Goal: Task Accomplishment & Management: Use online tool/utility

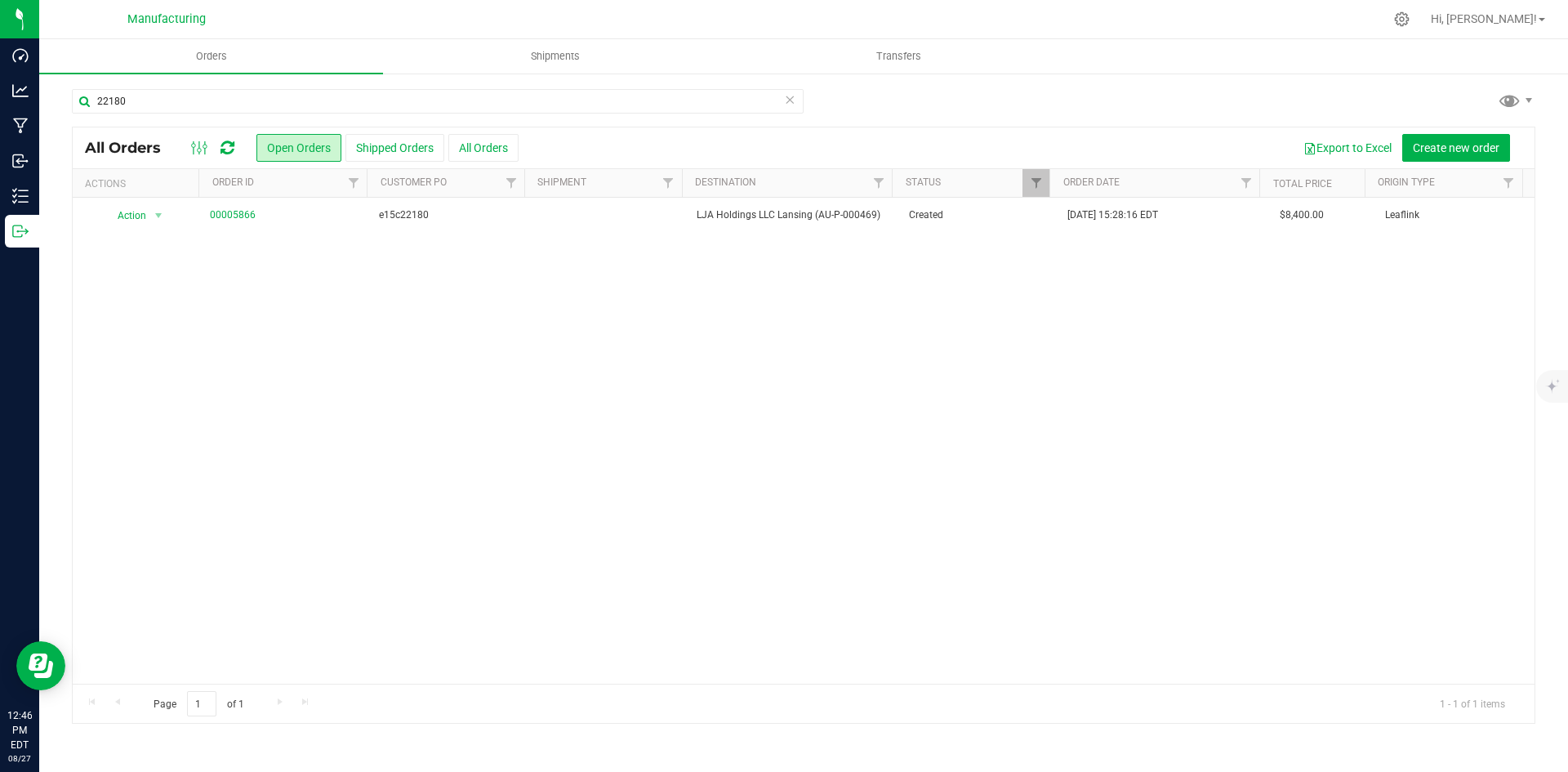
type input "22180"
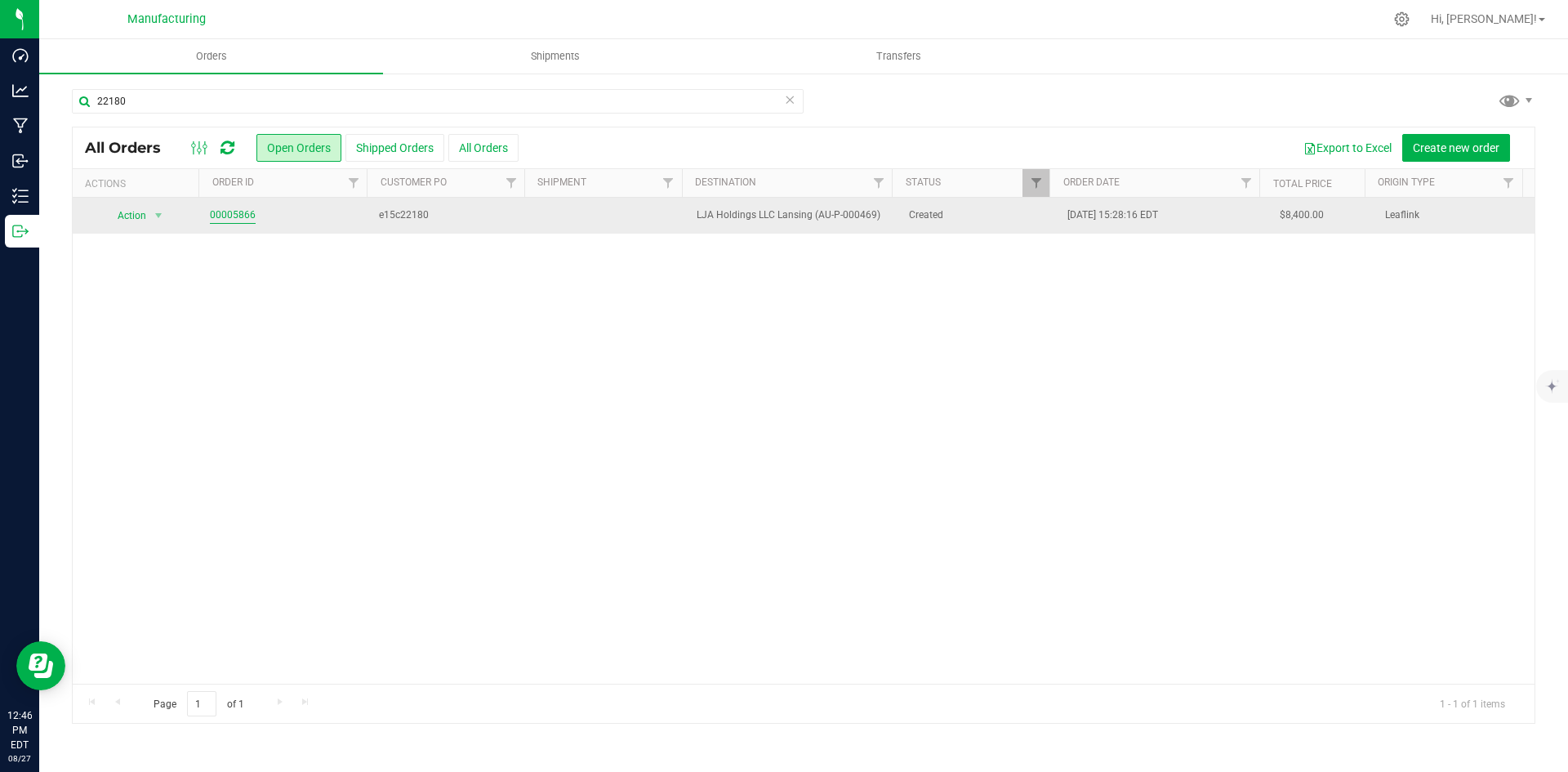
click at [238, 218] on link "00005866" at bounding box center [232, 215] width 46 height 16
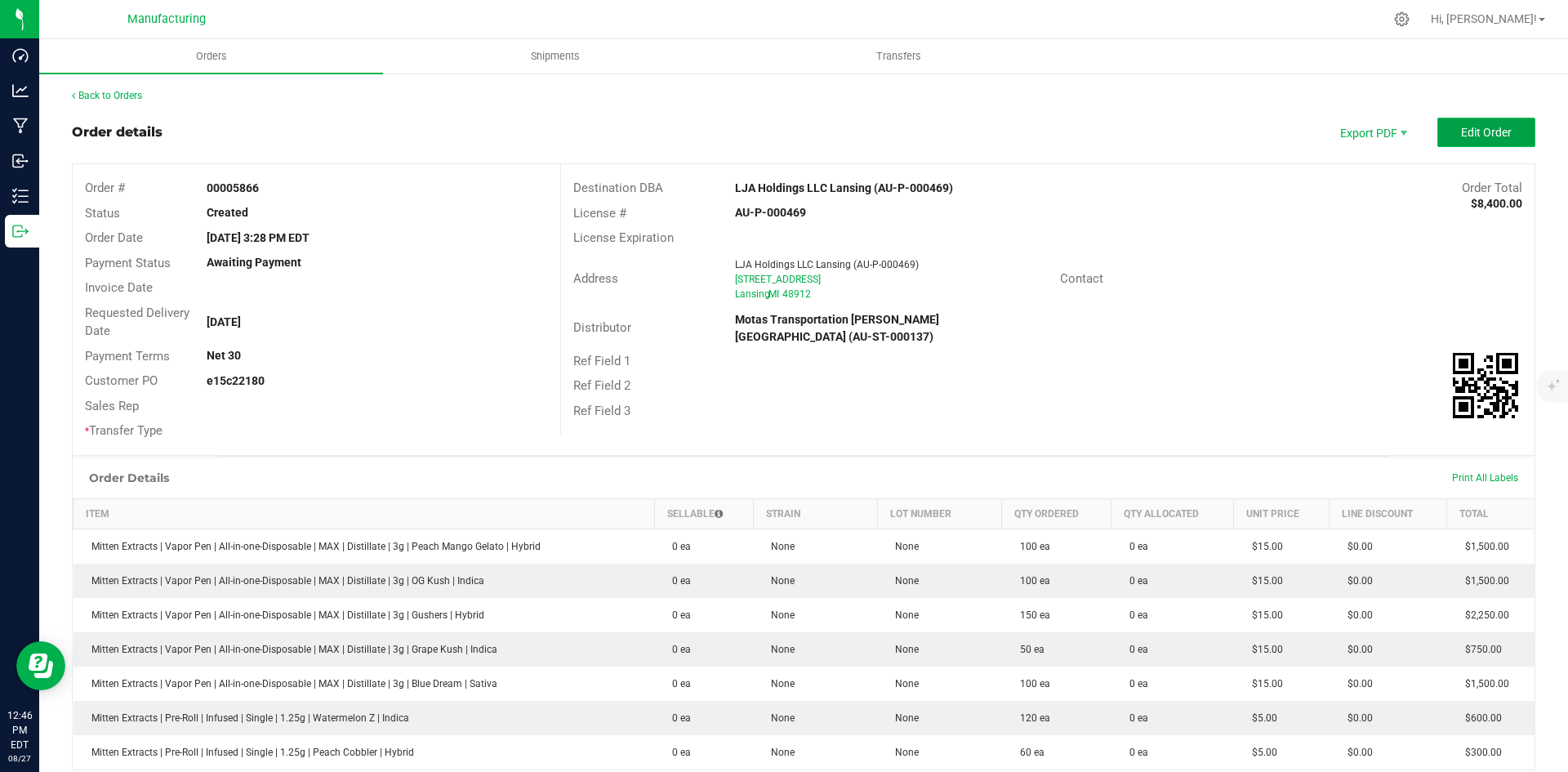
click at [1463, 140] on button "Edit Order" at bounding box center [1486, 132] width 98 height 29
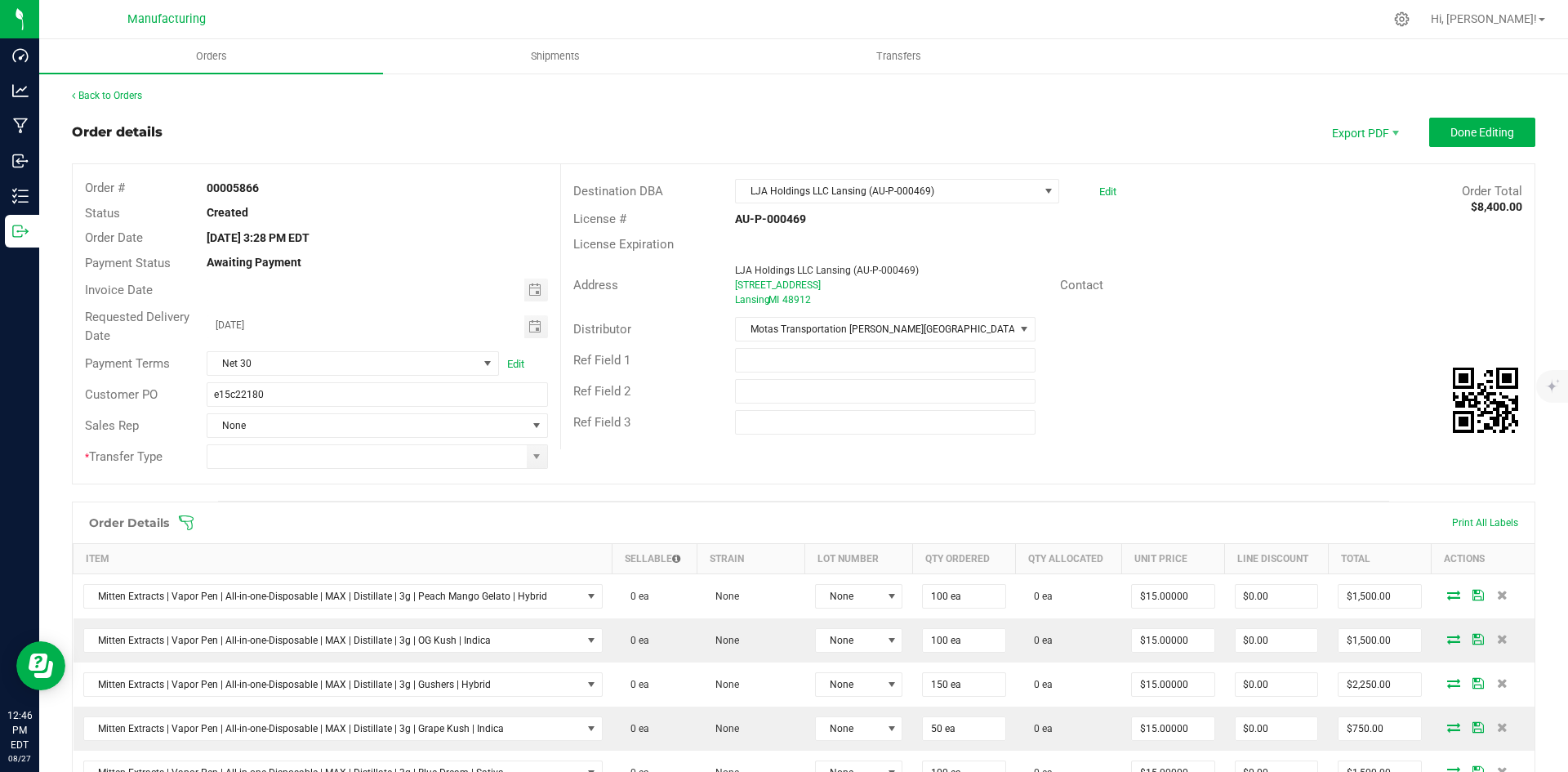
click at [192, 524] on icon at bounding box center [186, 523] width 15 height 15
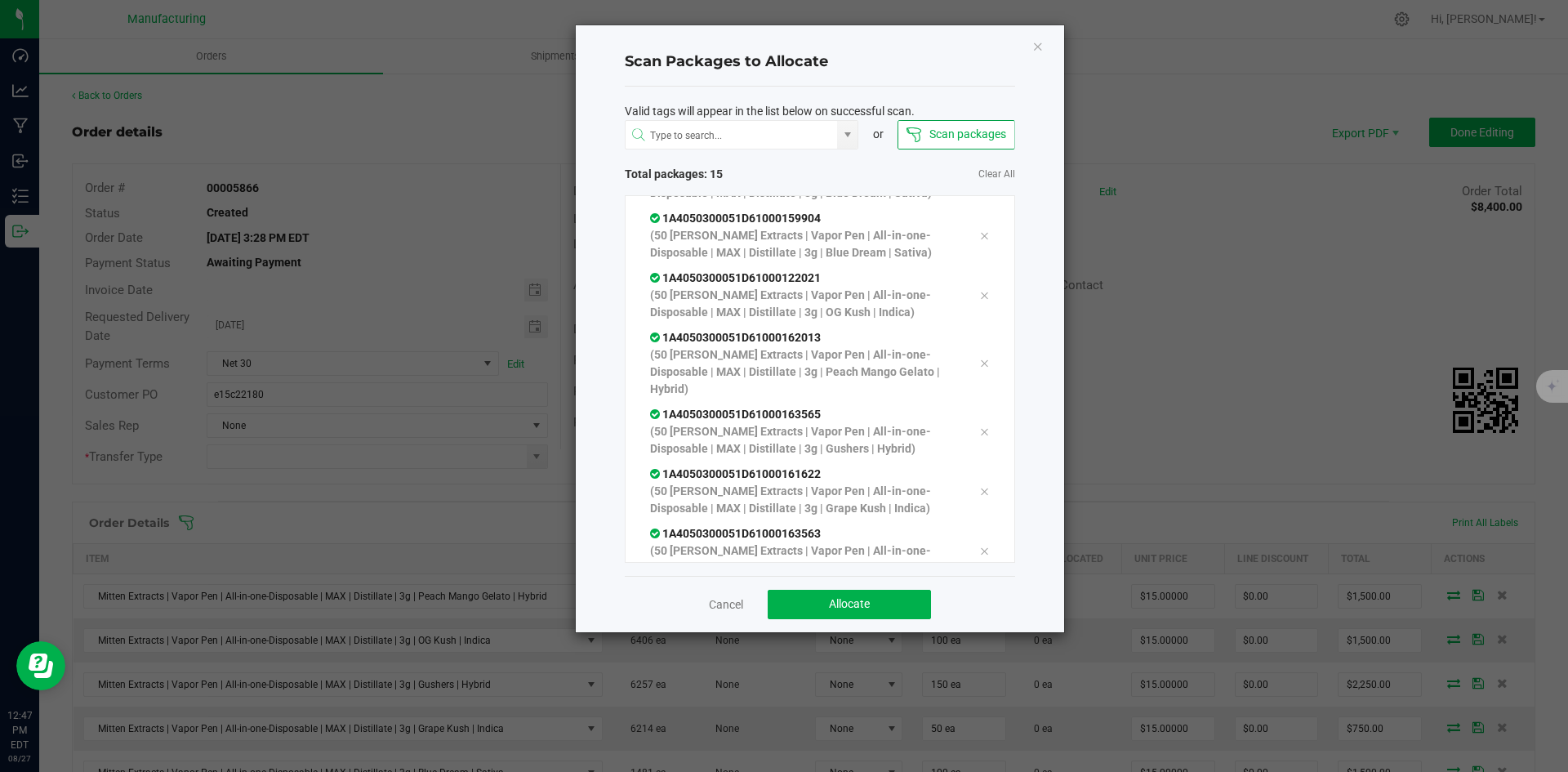
scroll to position [604, 0]
click at [802, 597] on button "Allocate" at bounding box center [849, 604] width 164 height 29
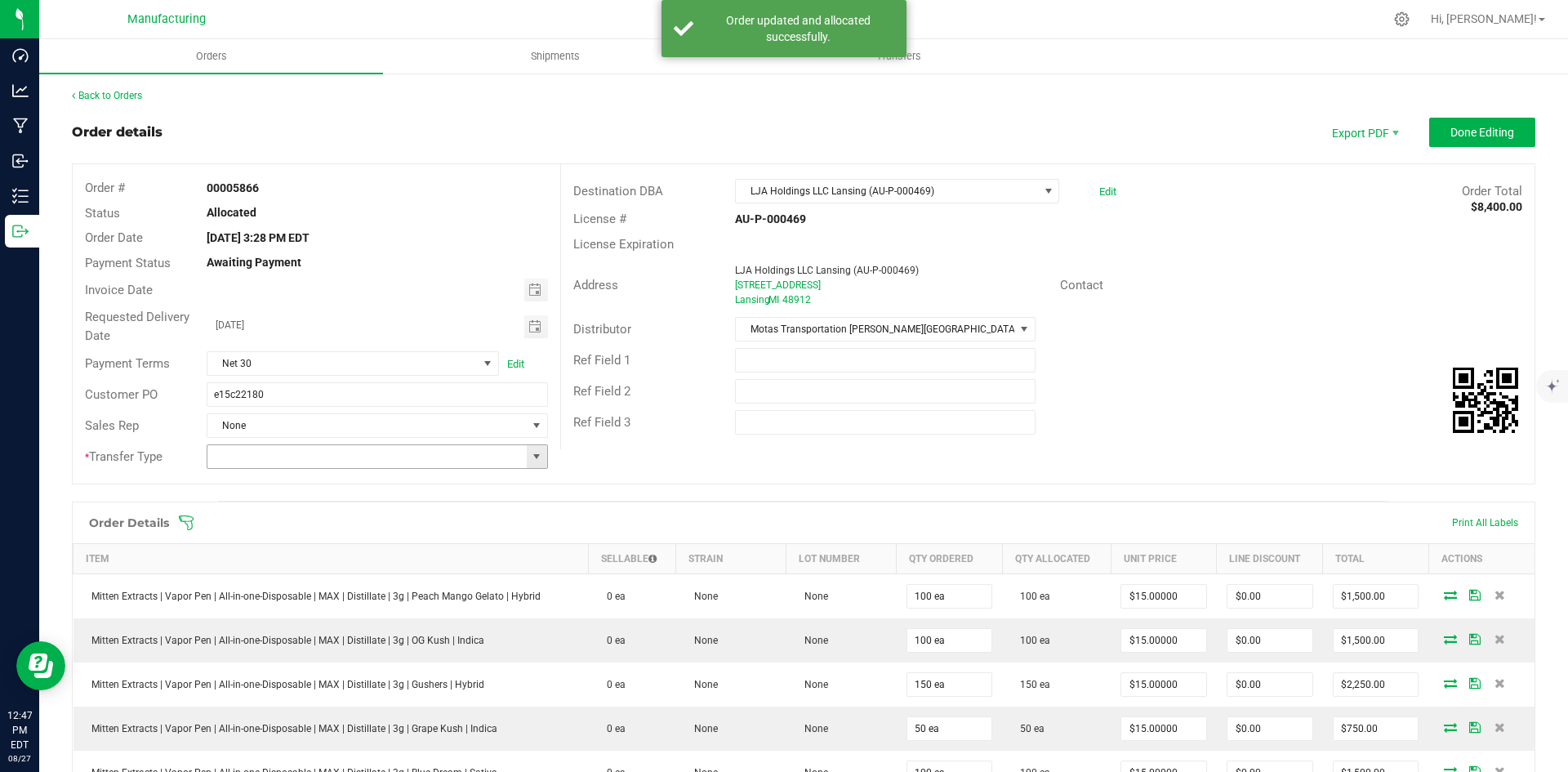
click at [533, 455] on span at bounding box center [537, 457] width 13 height 13
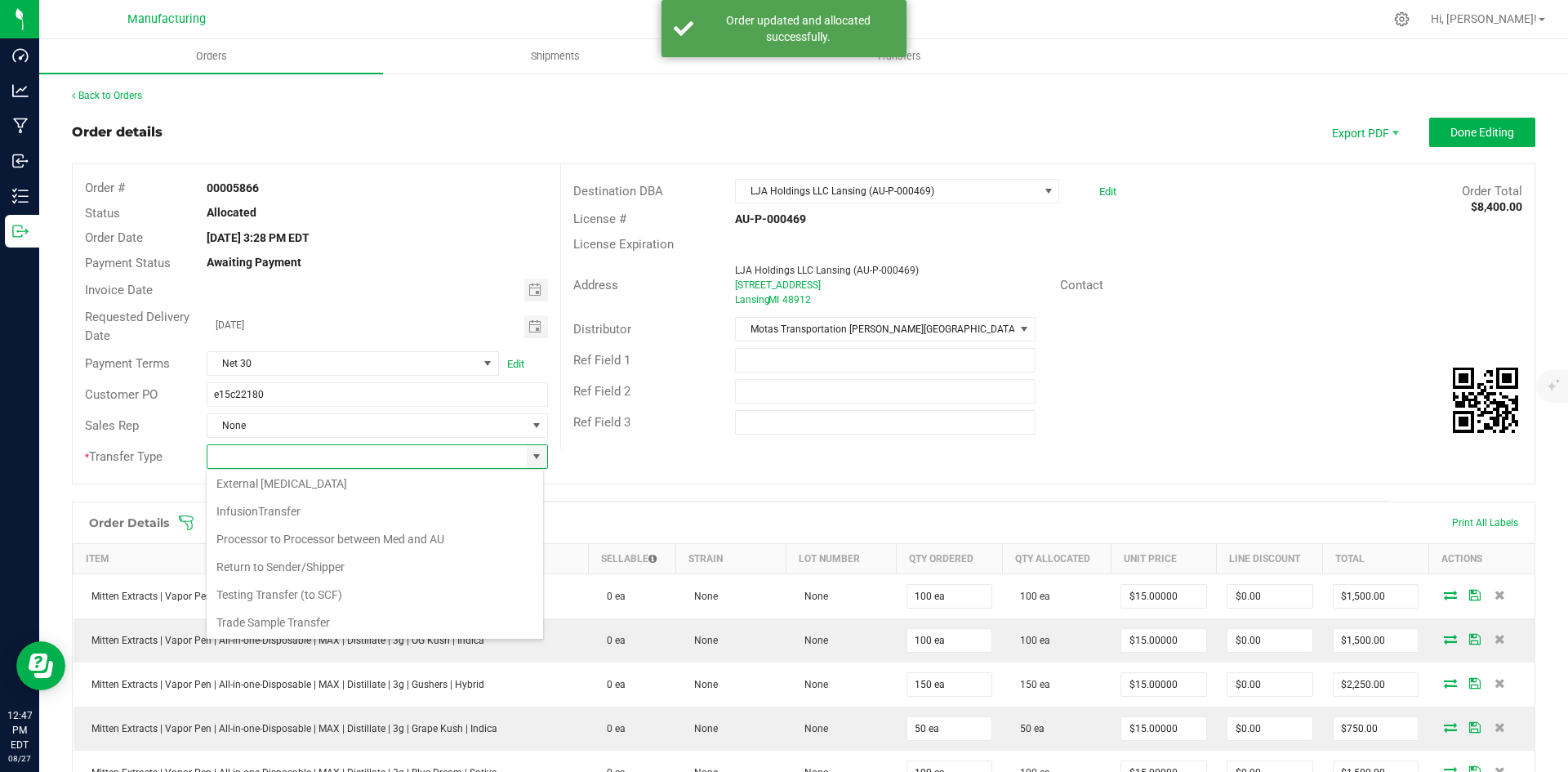
scroll to position [115, 0]
click at [309, 592] on li "Wholesale Transfer" at bounding box center [375, 594] width 337 height 28
type input "Wholesale Transfer"
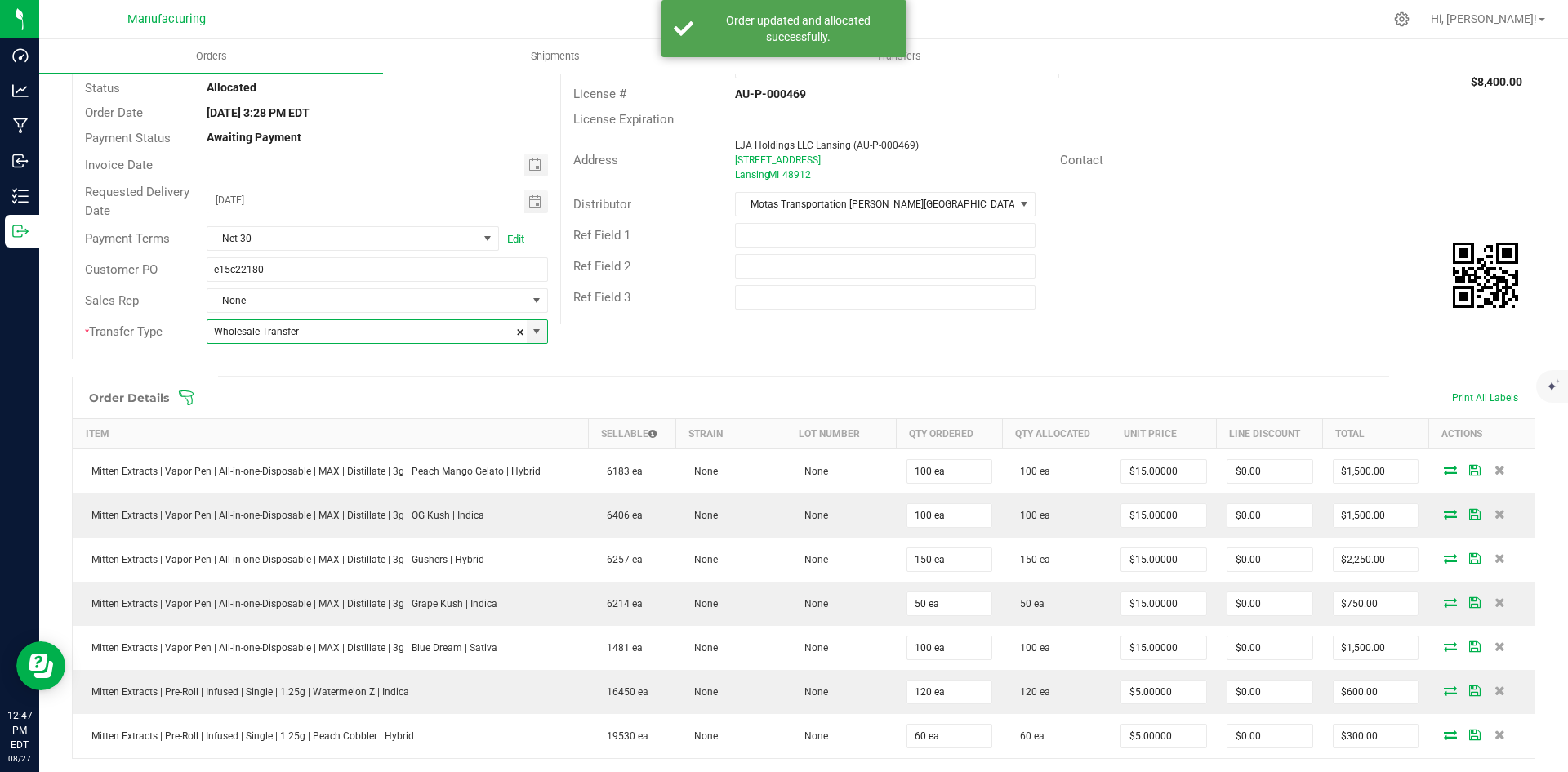
scroll to position [0, 0]
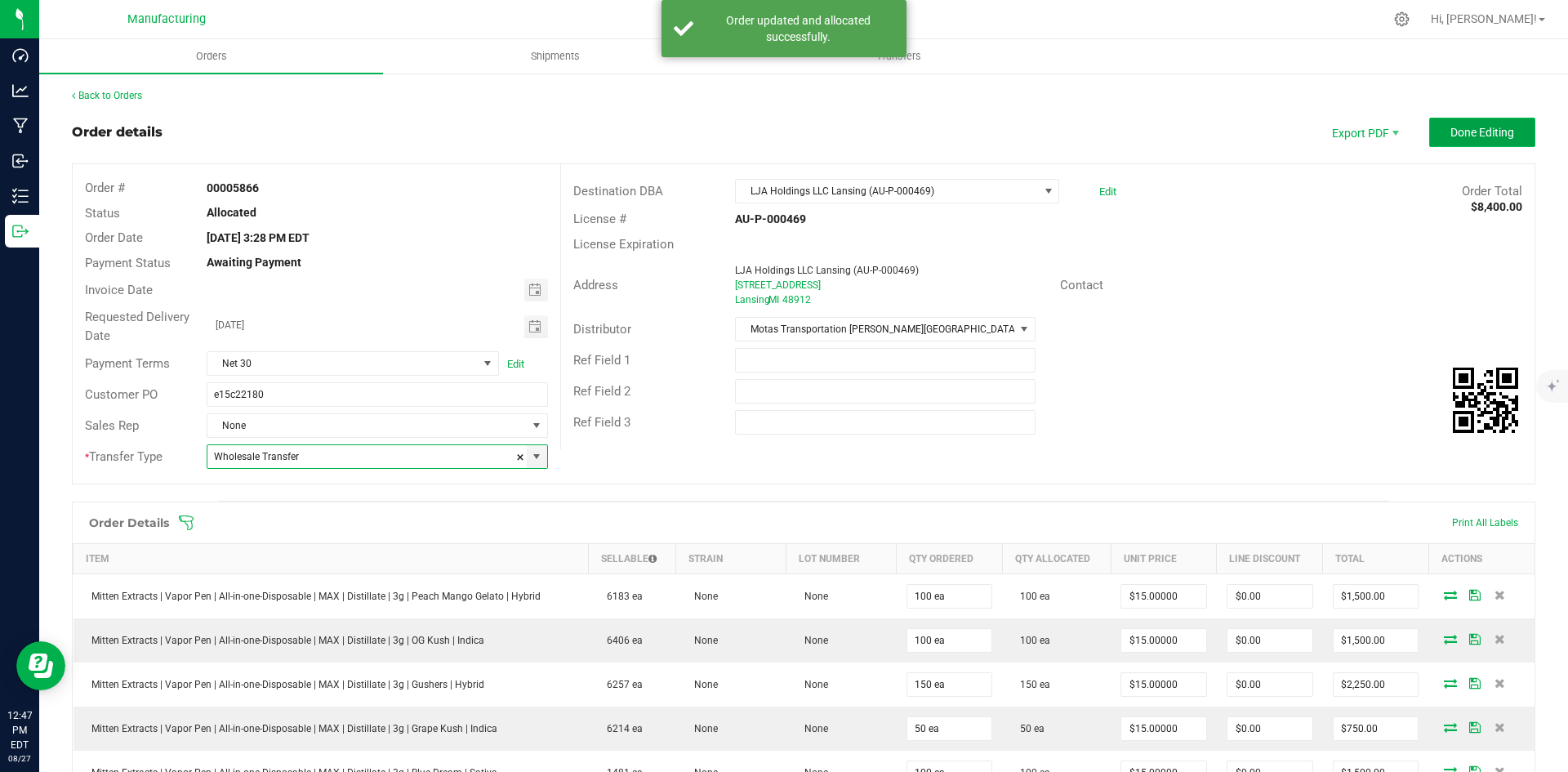
click at [1452, 141] on button "Done Editing" at bounding box center [1482, 132] width 106 height 29
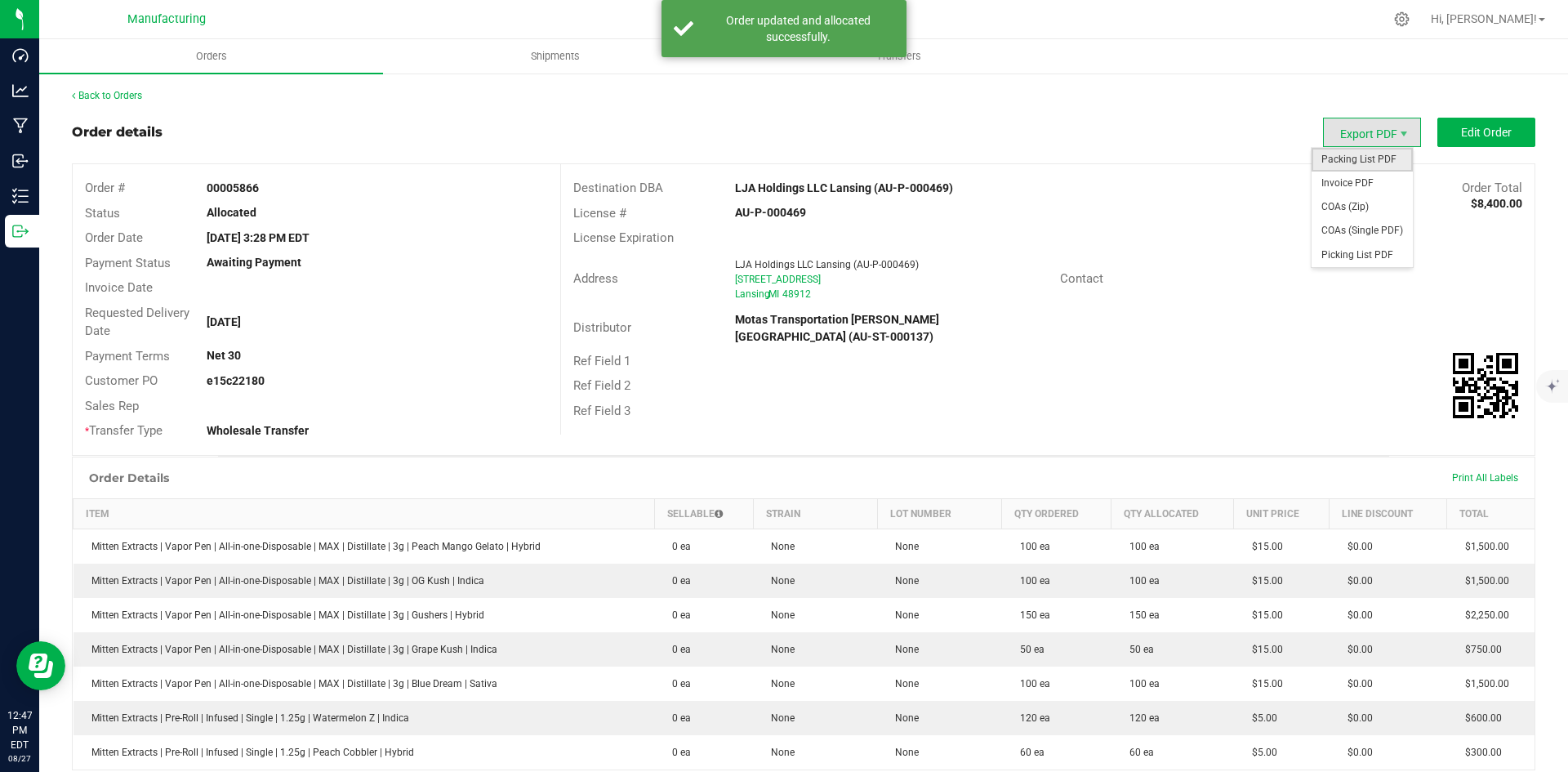
click at [1370, 158] on span "Packing List PDF" at bounding box center [1363, 159] width 102 height 24
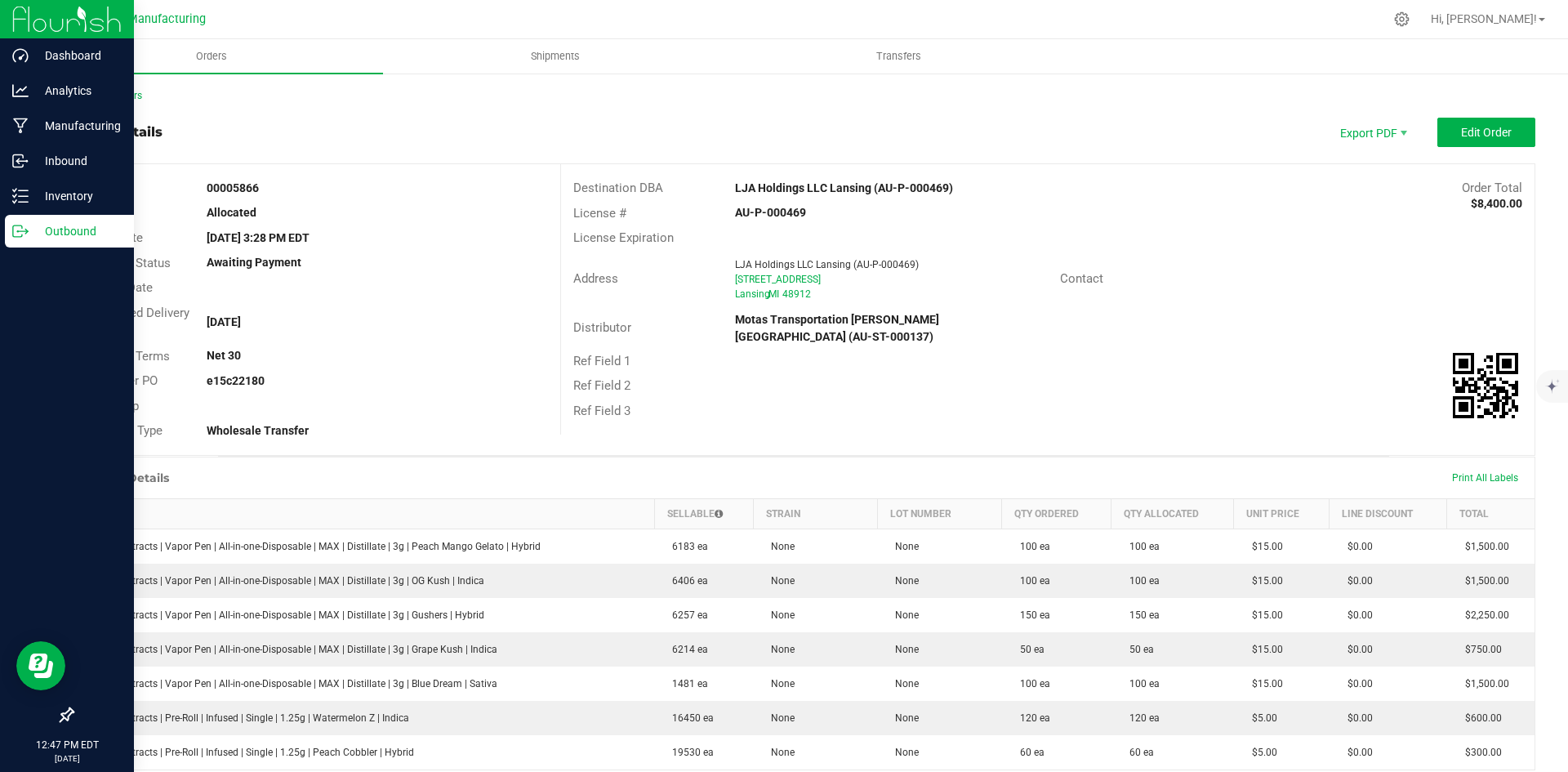
click at [27, 230] on icon at bounding box center [26, 229] width 3 height 3
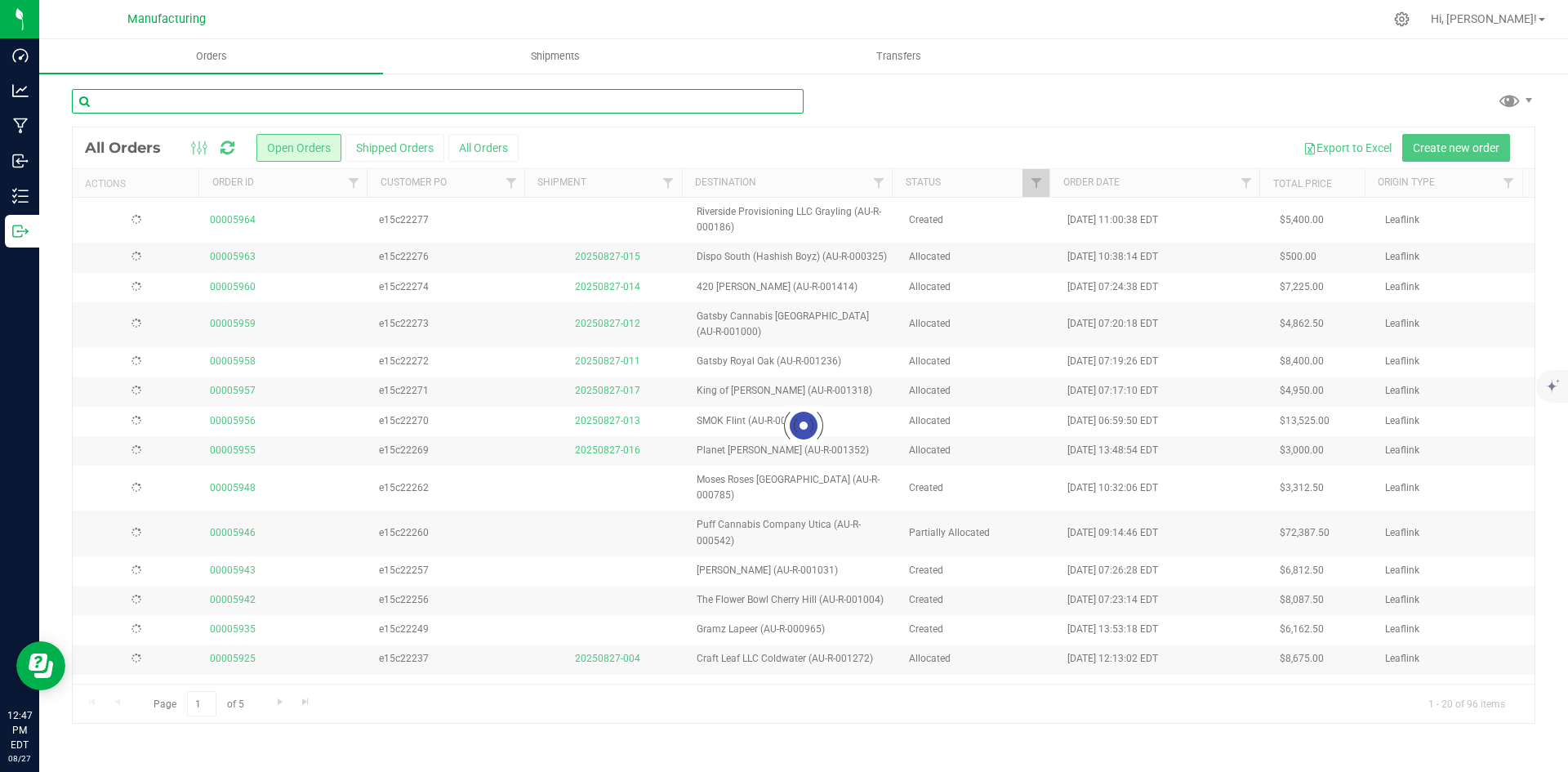
click at [198, 105] on input "text" at bounding box center [437, 102] width 732 height 24
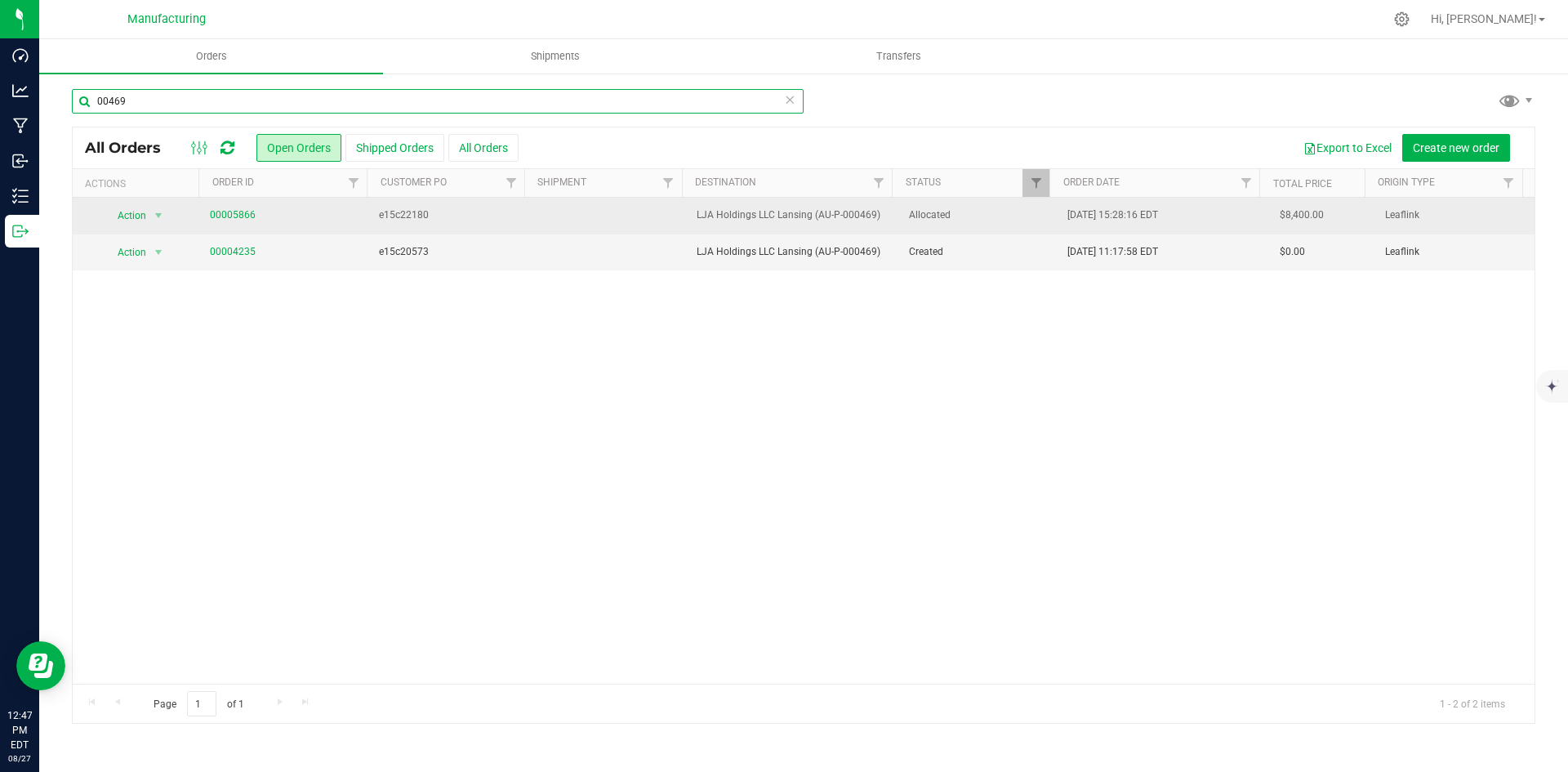
type input "00469"
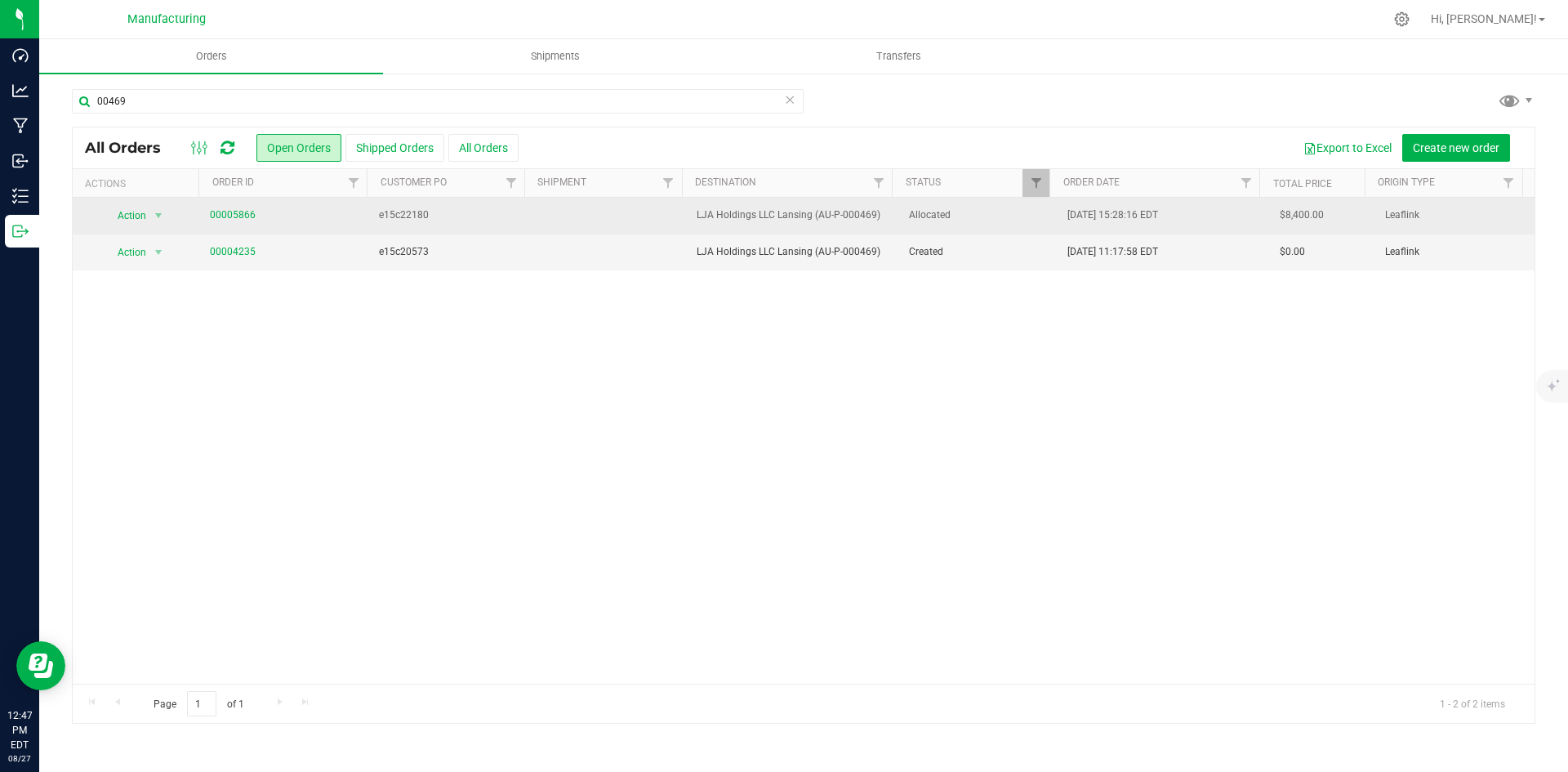
click at [400, 224] on td "e15c22180" at bounding box center [449, 215] width 159 height 37
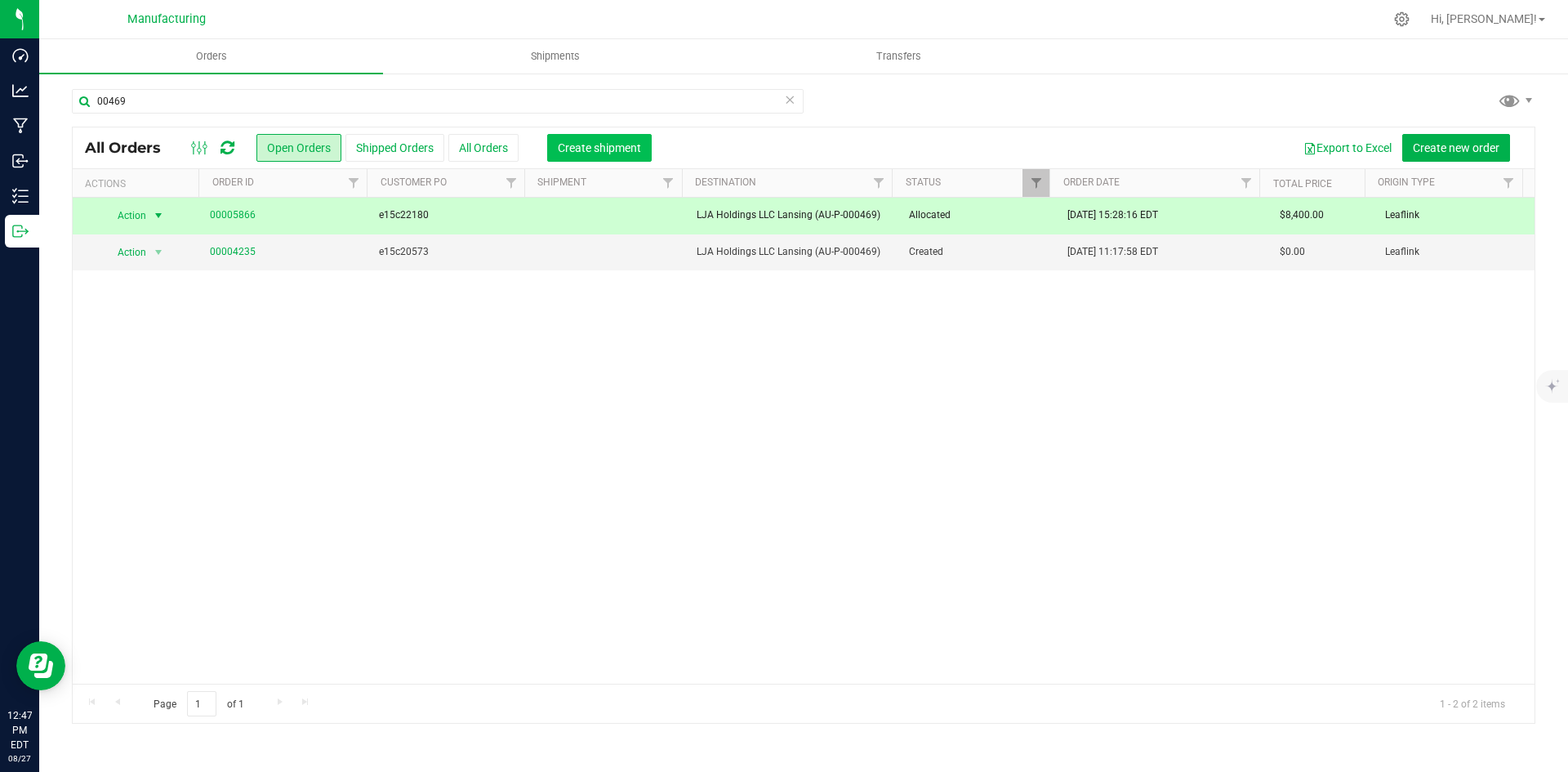
click at [638, 153] on span "Create shipment" at bounding box center [599, 148] width 84 height 13
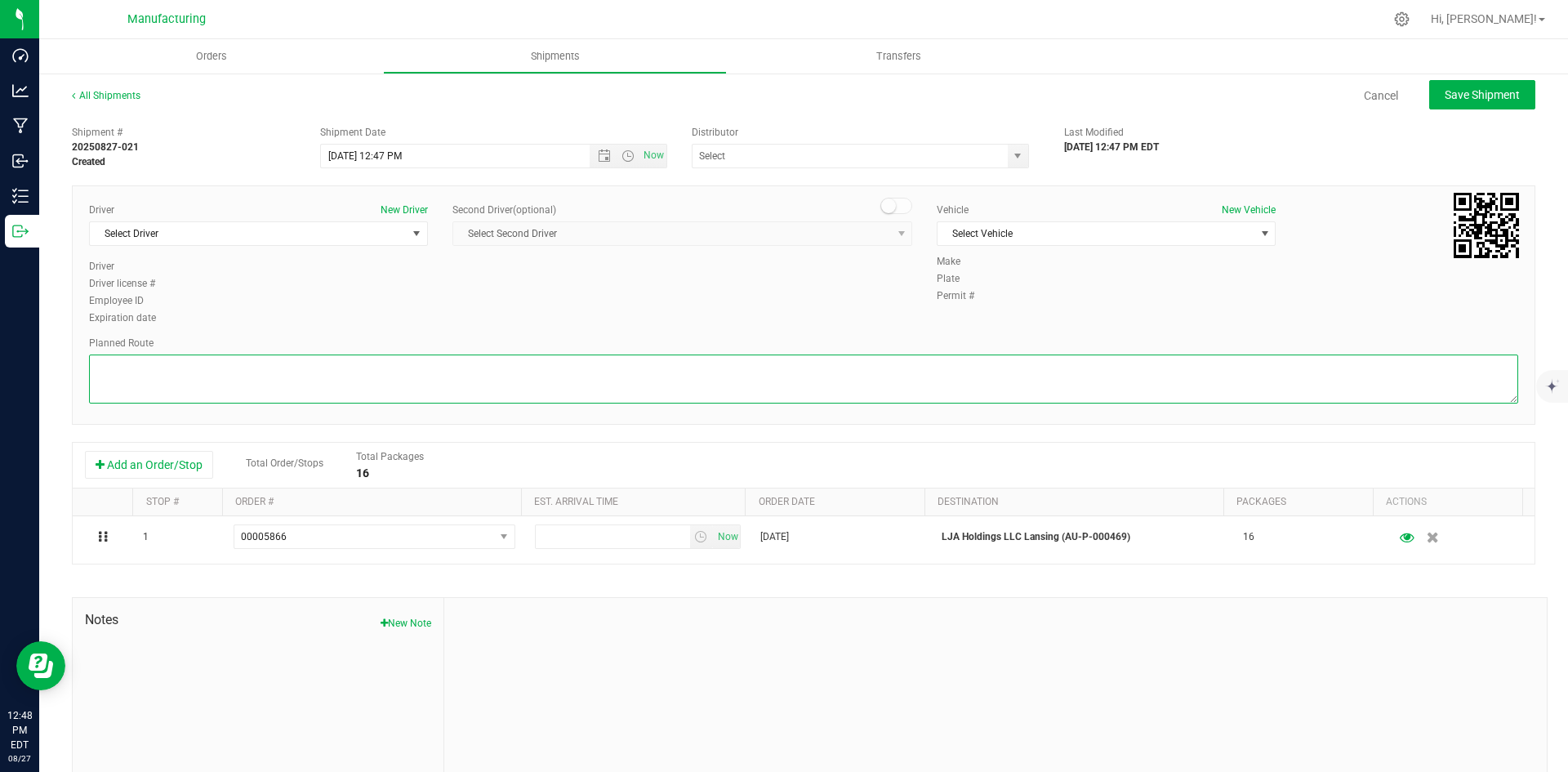
click at [255, 379] on textarea at bounding box center [804, 379] width 1430 height 49
paste textarea "Head south 246 ft -- Turn right 325 ft -- Turn right 407 ft -- Turn right towar…"
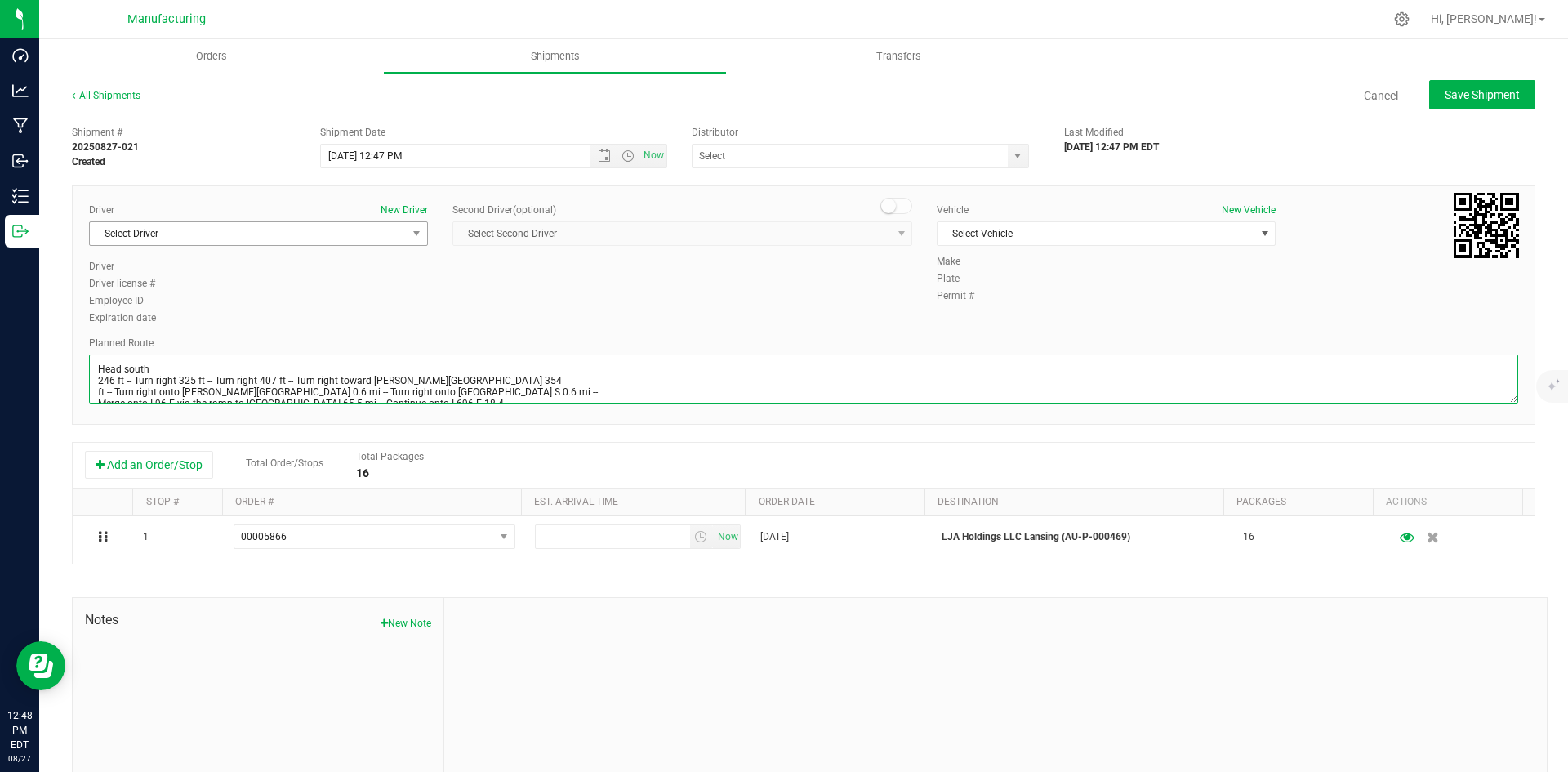
scroll to position [64, 0]
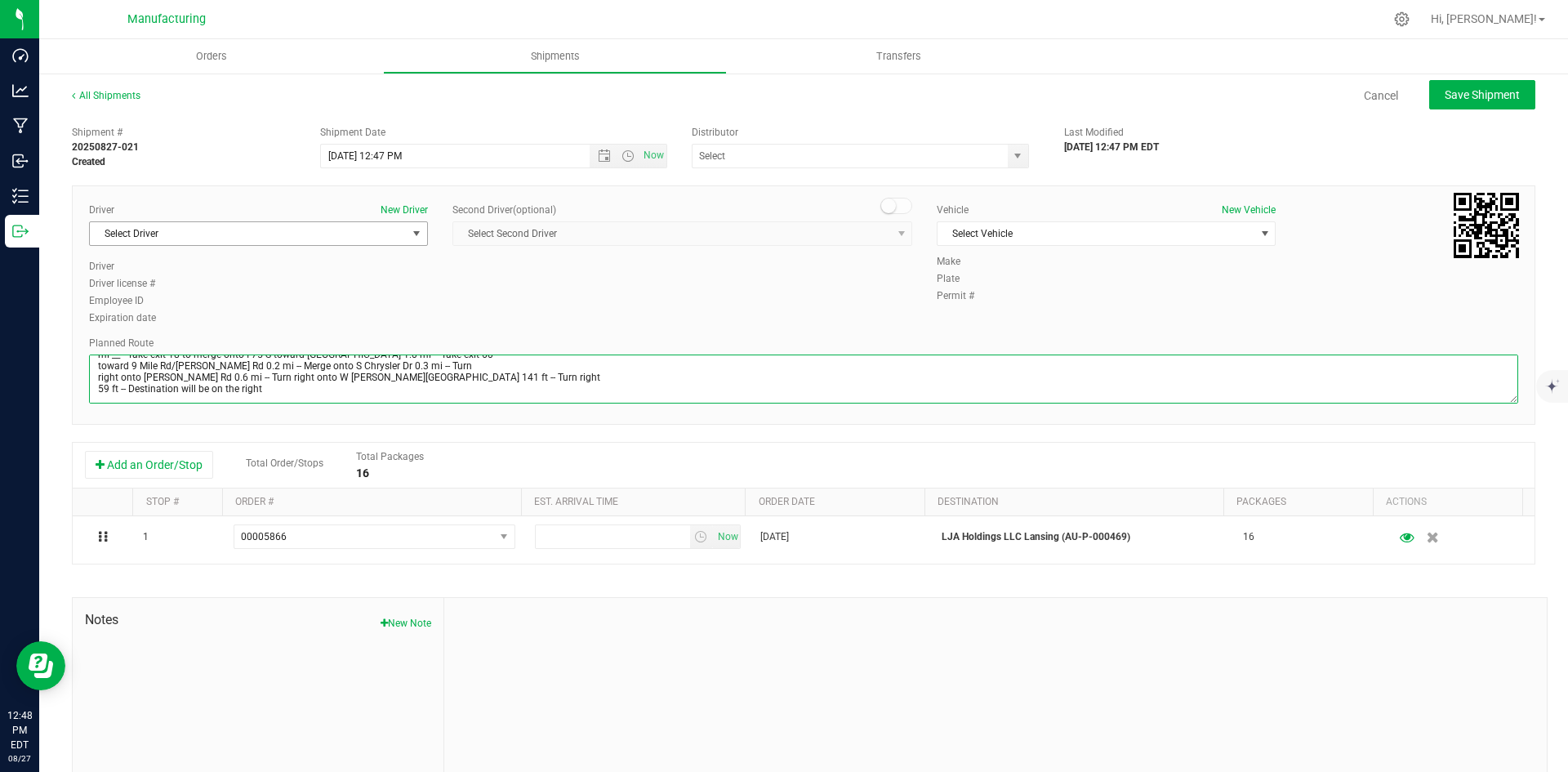
type textarea "Head south 246 ft -- Turn right 325 ft -- Turn right 407 ft -- Turn right towar…"
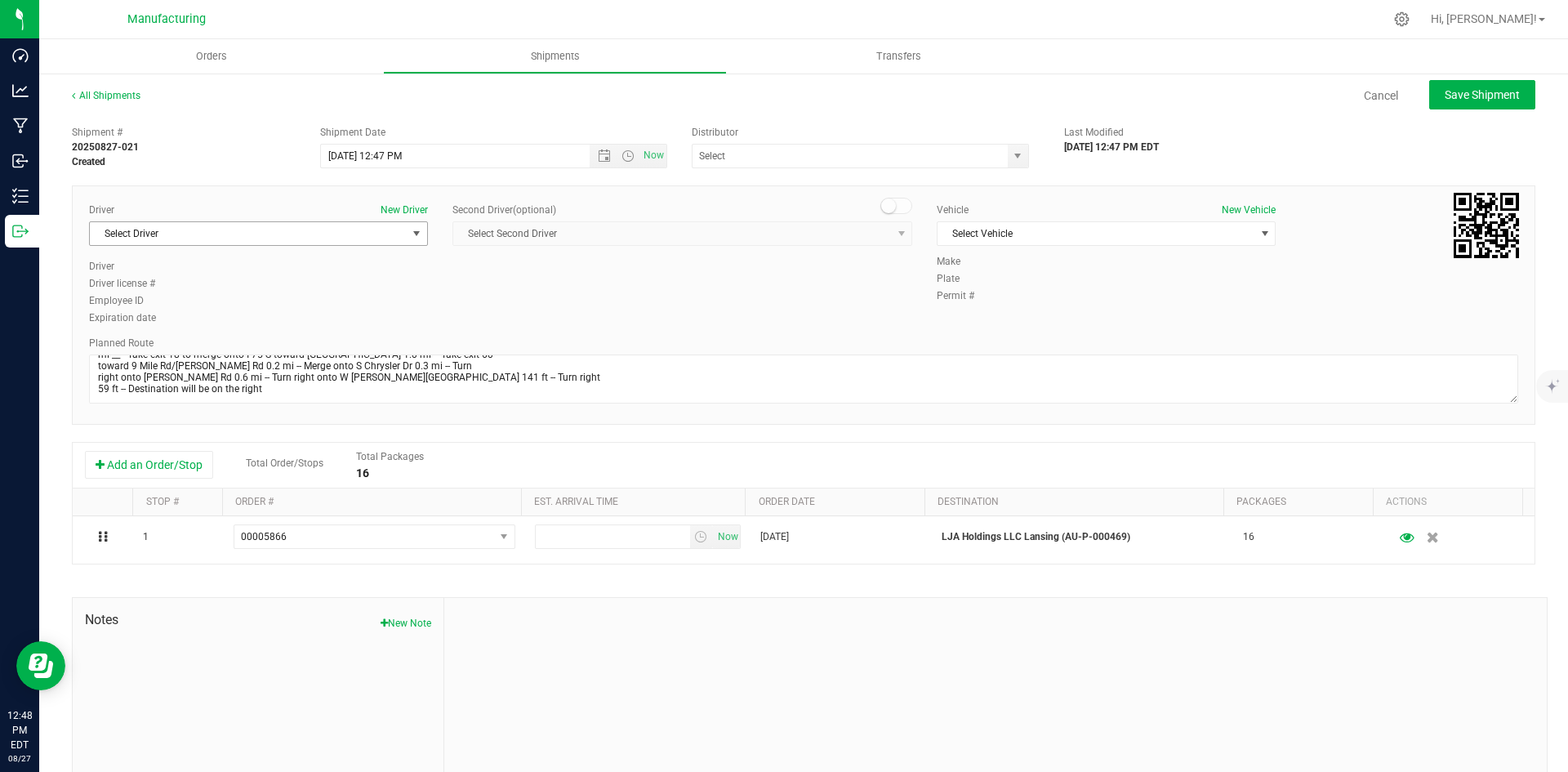
click at [183, 228] on span "Select Driver" at bounding box center [248, 233] width 317 height 23
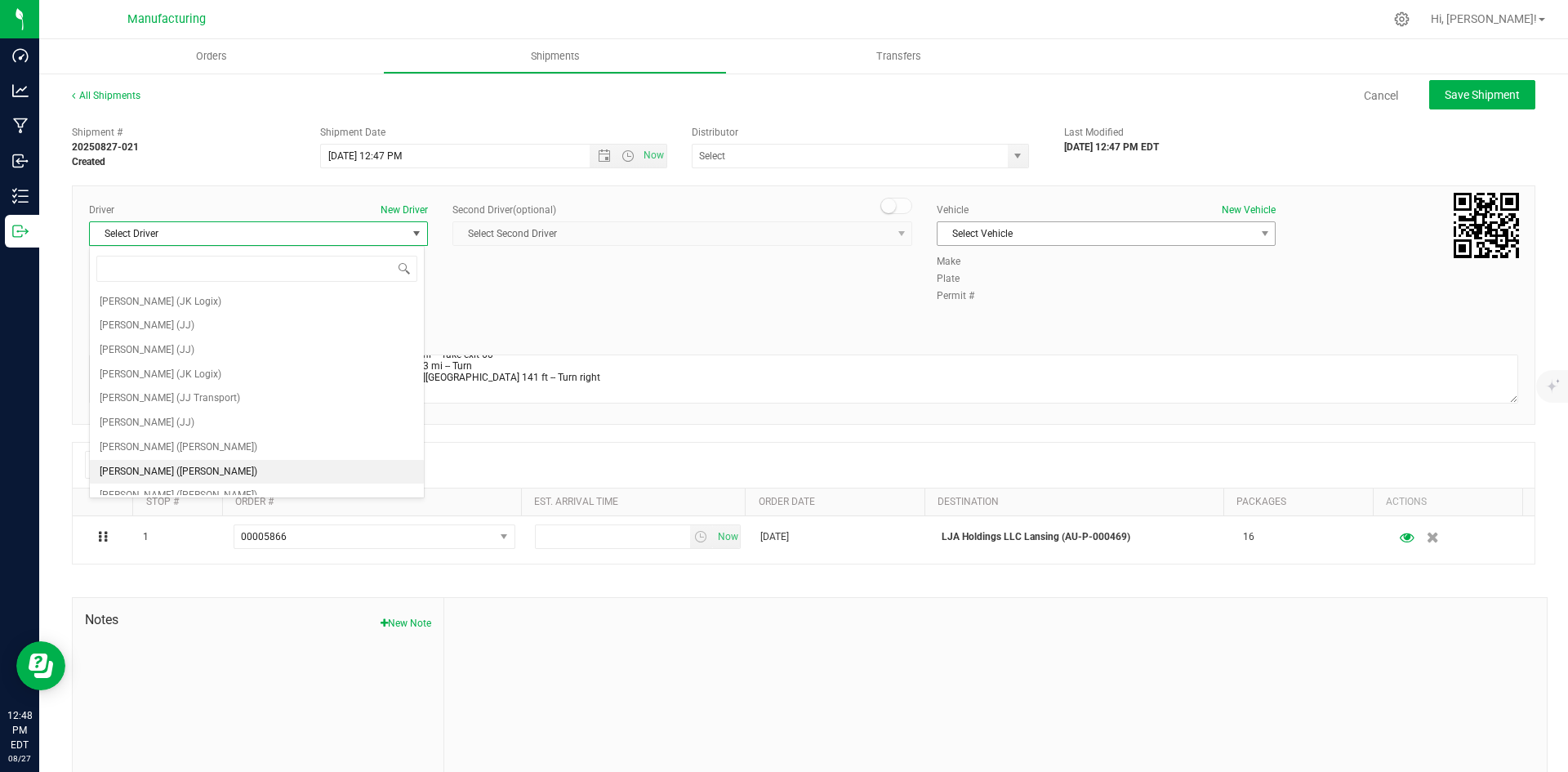
drag, startPoint x: 136, startPoint y: 474, endPoint x: 1049, endPoint y: 238, distance: 943.0
click at [136, 473] on span "[PERSON_NAME] ([PERSON_NAME])" at bounding box center [179, 472] width 158 height 22
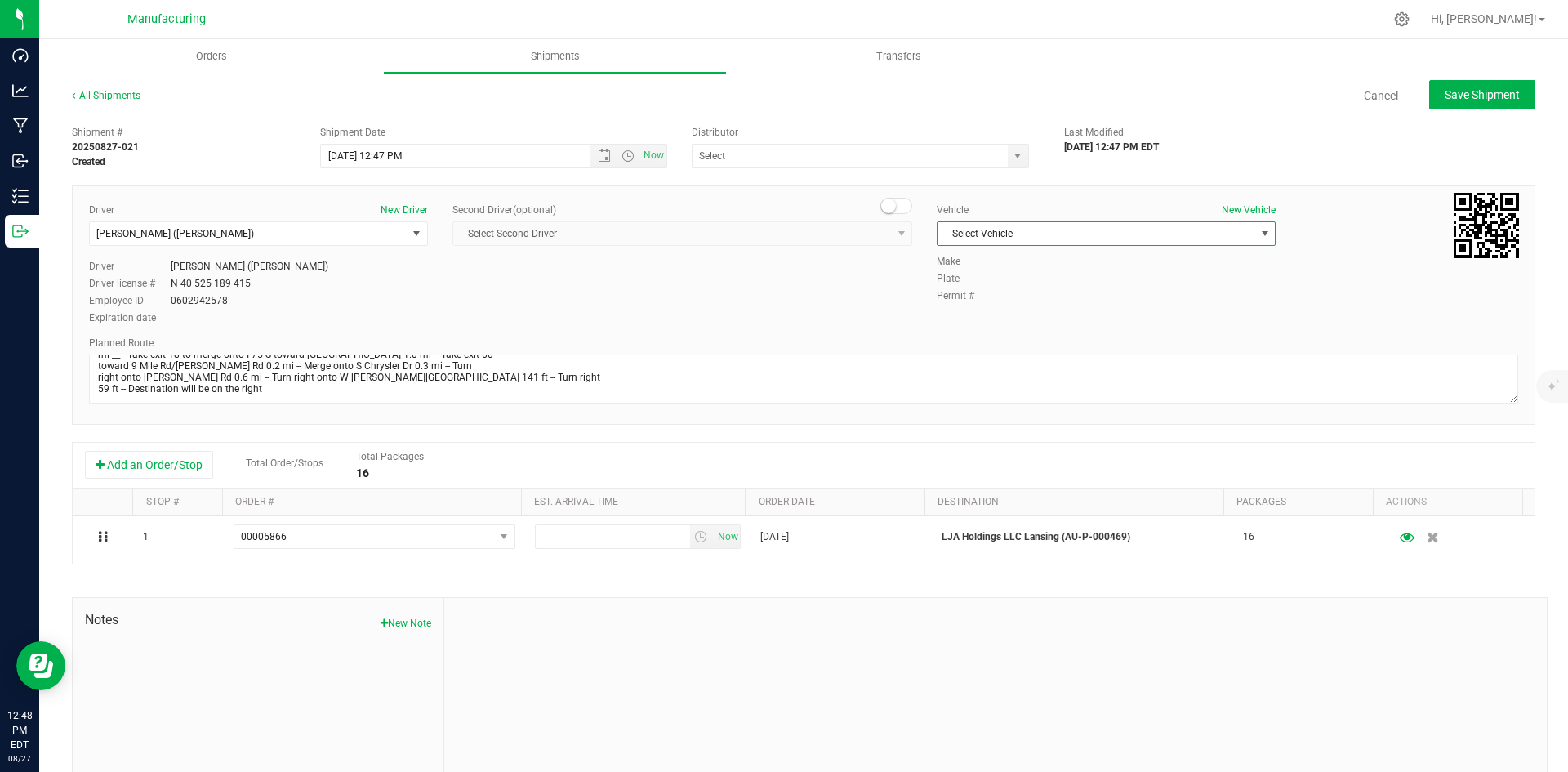
click at [1052, 237] on span "Select Vehicle" at bounding box center [1096, 233] width 317 height 23
click at [961, 305] on li "[MEDICAL_DATA]" at bounding box center [1098, 310] width 334 height 24
click at [1016, 162] on span "select" at bounding box center [1018, 156] width 13 height 13
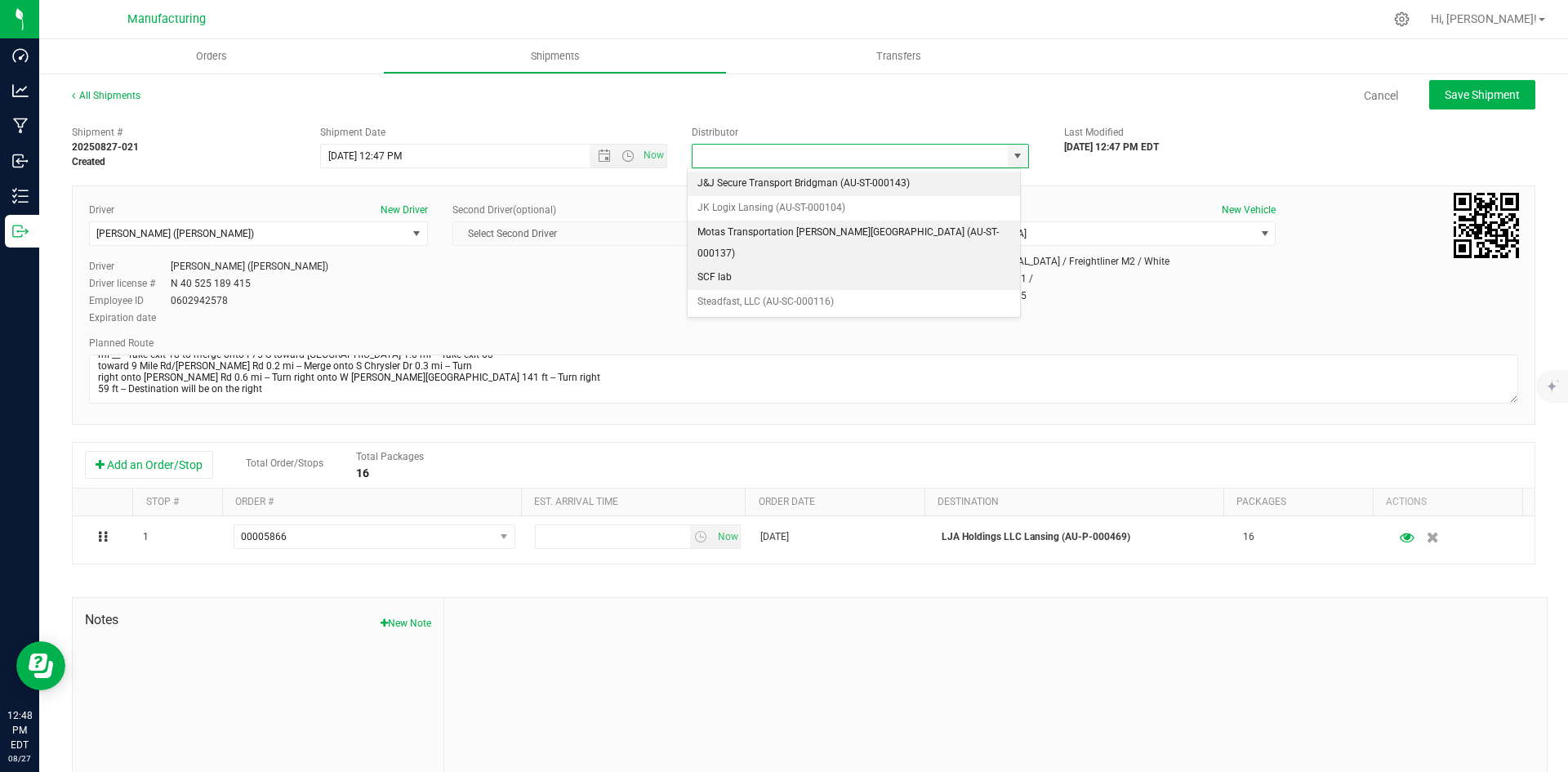
click at [721, 240] on li "Motas Transportation [PERSON_NAME][GEOGRAPHIC_DATA] (AU-ST-000137)" at bounding box center [853, 243] width 332 height 45
type input "Motas Transportation [PERSON_NAME][GEOGRAPHIC_DATA] (AU-ST-000137)"
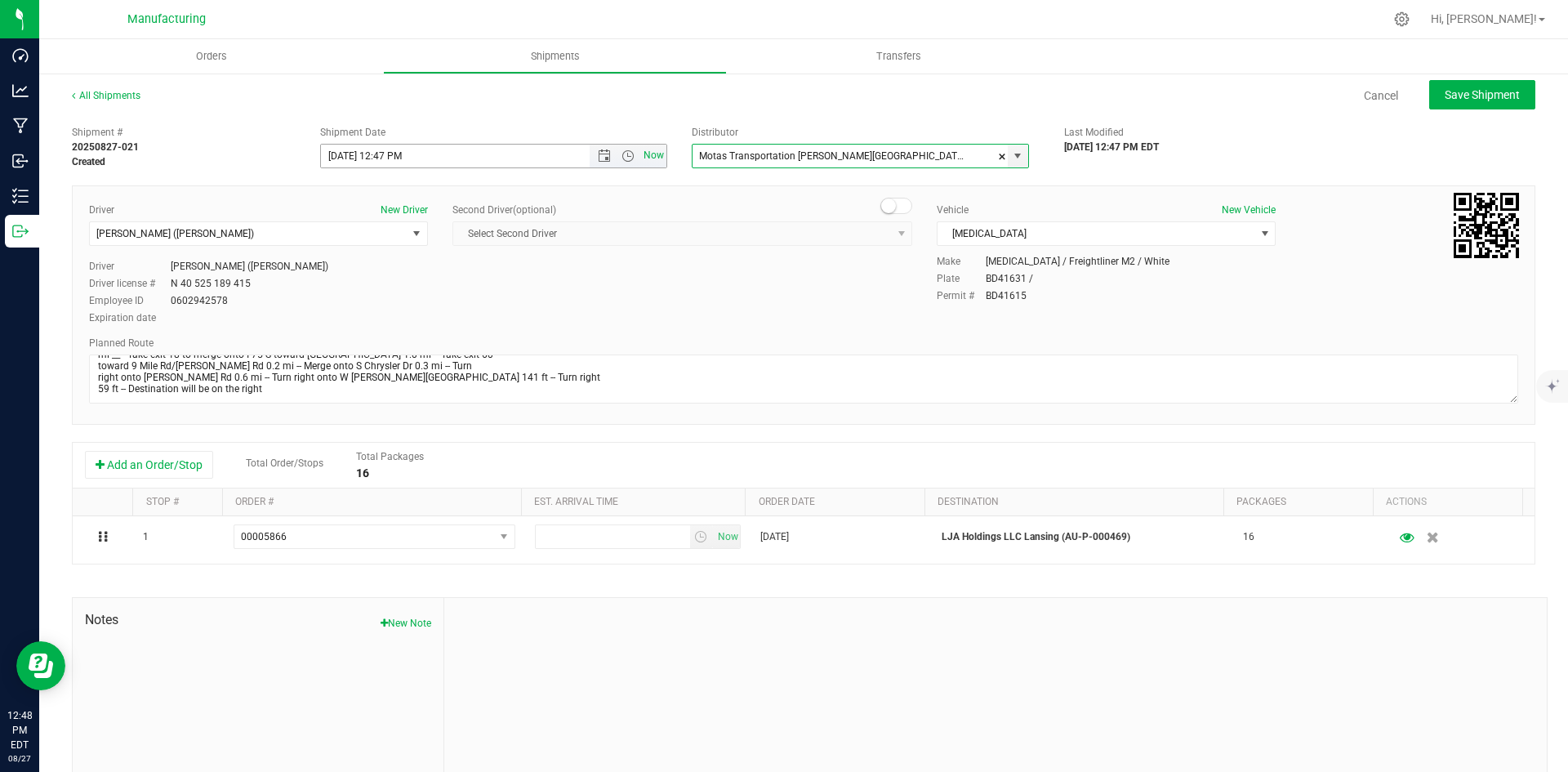
click at [655, 161] on span "Now" at bounding box center [655, 155] width 28 height 24
click at [1447, 102] on button "Save Shipment" at bounding box center [1482, 94] width 106 height 29
type input "[DATE] 4:48 PM"
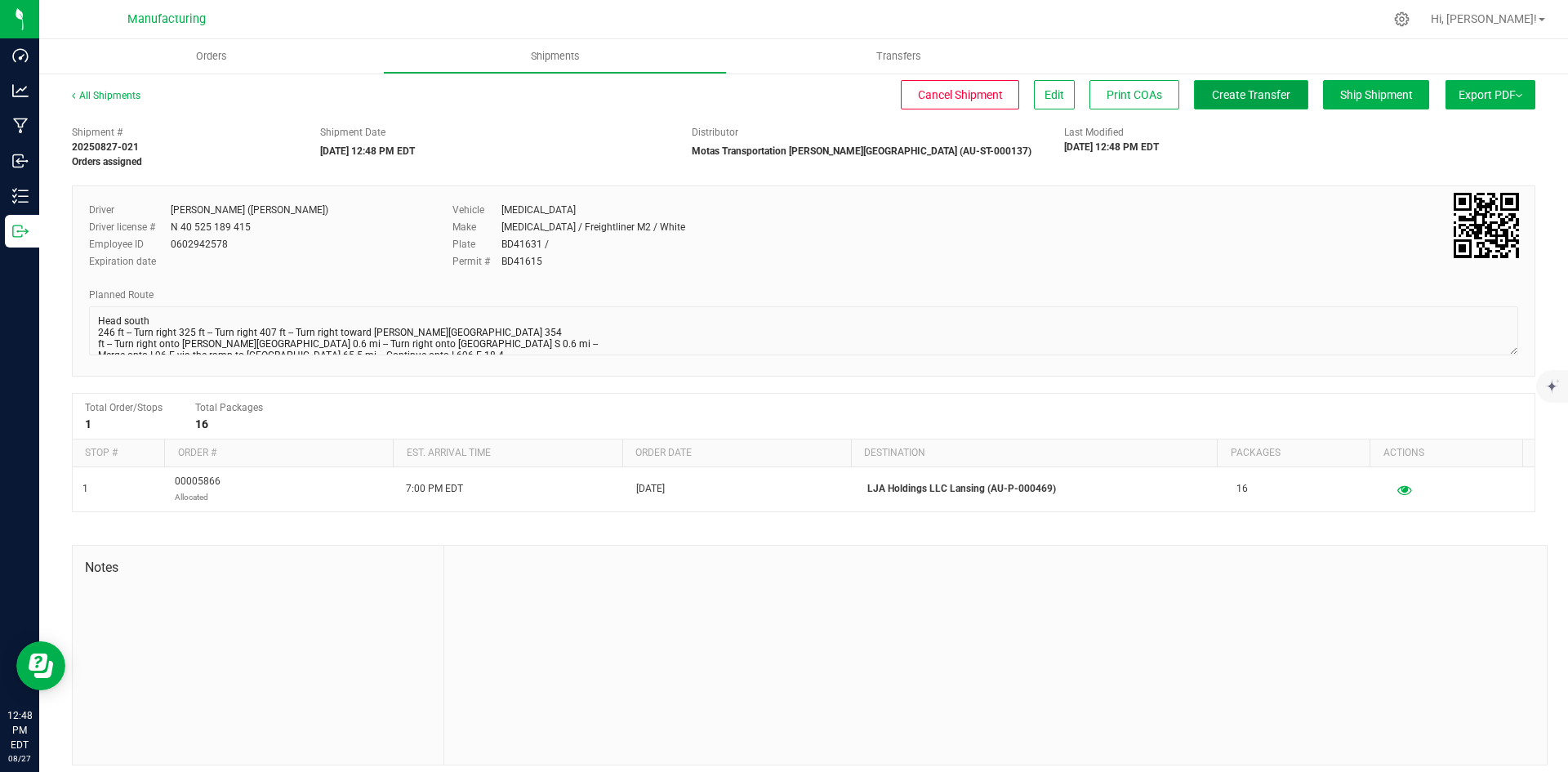
click at [1251, 96] on span "Create Transfer" at bounding box center [1251, 95] width 78 height 13
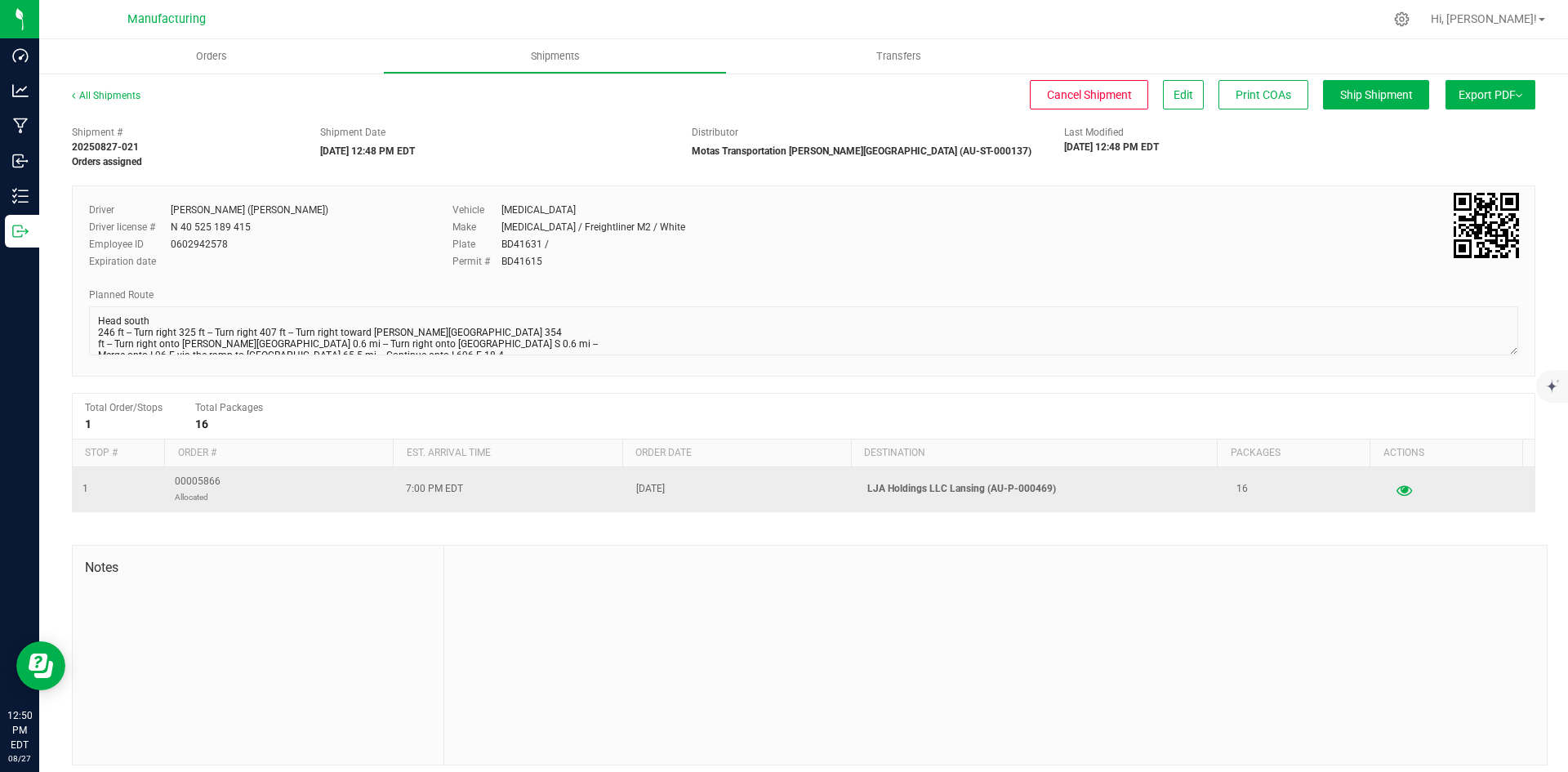
click at [1397, 489] on icon "button" at bounding box center [1404, 489] width 16 height 11
